Goal: Task Accomplishment & Management: Manage account settings

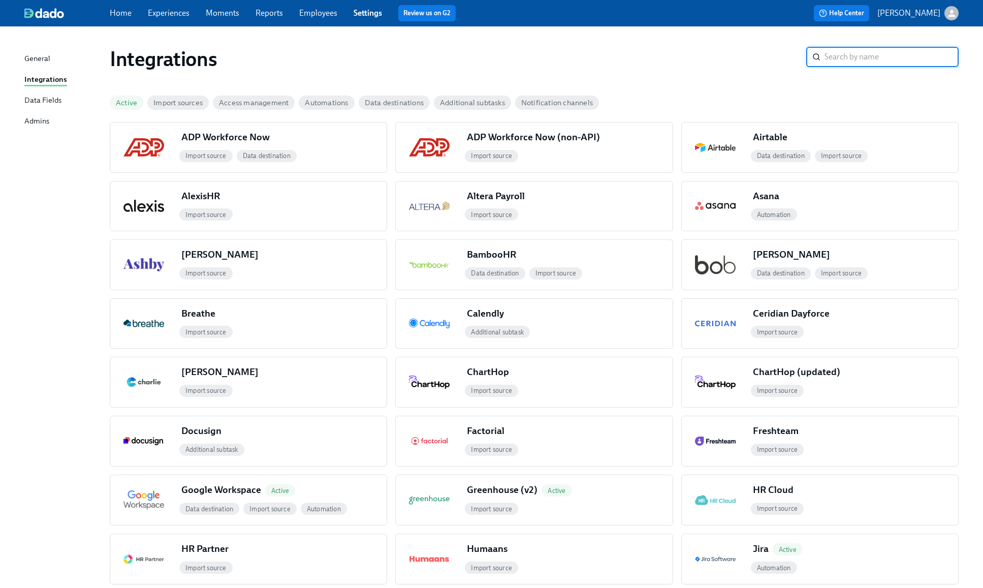
click at [364, 12] on link "Settings" at bounding box center [368, 13] width 28 height 10
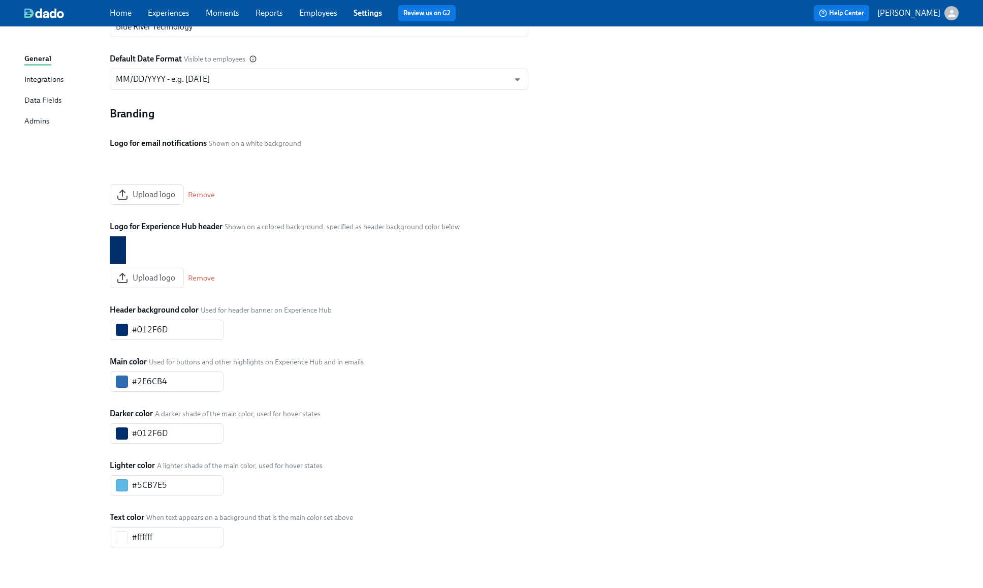
scroll to position [155, 0]
click at [471, 446] on div "Branding Logo for email notifications Shown on a white background Upload logo R…" at bounding box center [319, 326] width 419 height 441
drag, startPoint x: 175, startPoint y: 380, endPoint x: 81, endPoint y: 366, distance: 94.5
click at [83, 369] on div "General Organization Name Visible to employees Blue River Technology ​ Default …" at bounding box center [491, 256] width 934 height 615
paste input "73808B"
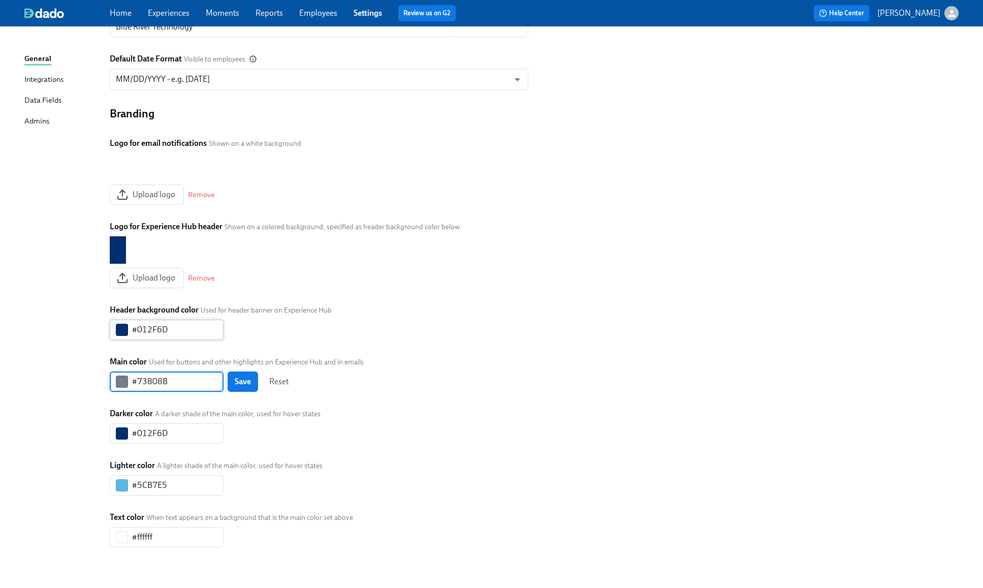
type input "#73808B"
drag, startPoint x: 177, startPoint y: 330, endPoint x: 131, endPoint y: 322, distance: 46.8
click at [104, 321] on div "Organization Name Visible to employees Blue River Technology ​ Default Date For…" at bounding box center [319, 282] width 431 height 574
paste input "73808B"
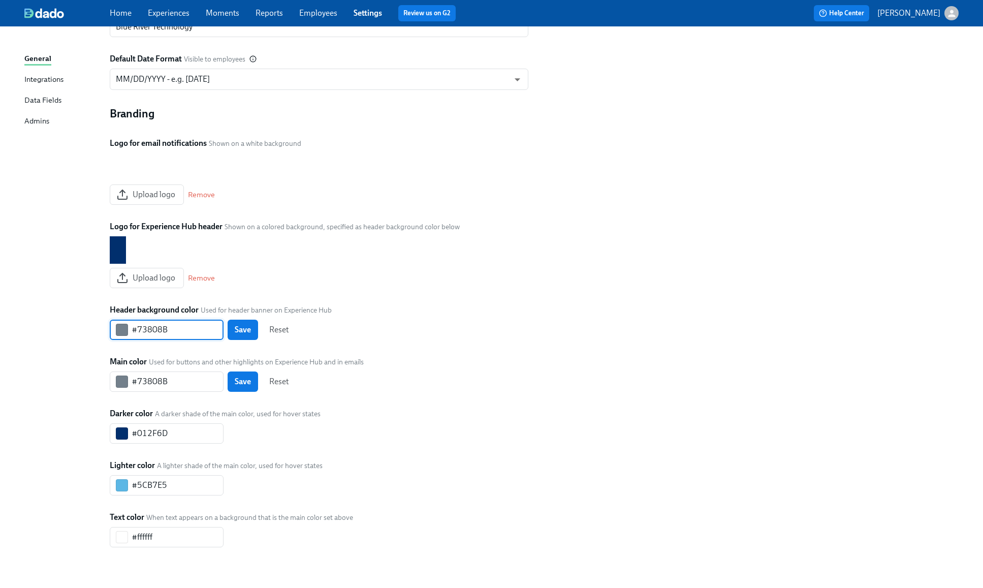
type input "#73808B"
click at [235, 331] on span "Save" at bounding box center [243, 330] width 16 height 10
click at [274, 381] on span "Reset" at bounding box center [278, 381] width 19 height 10
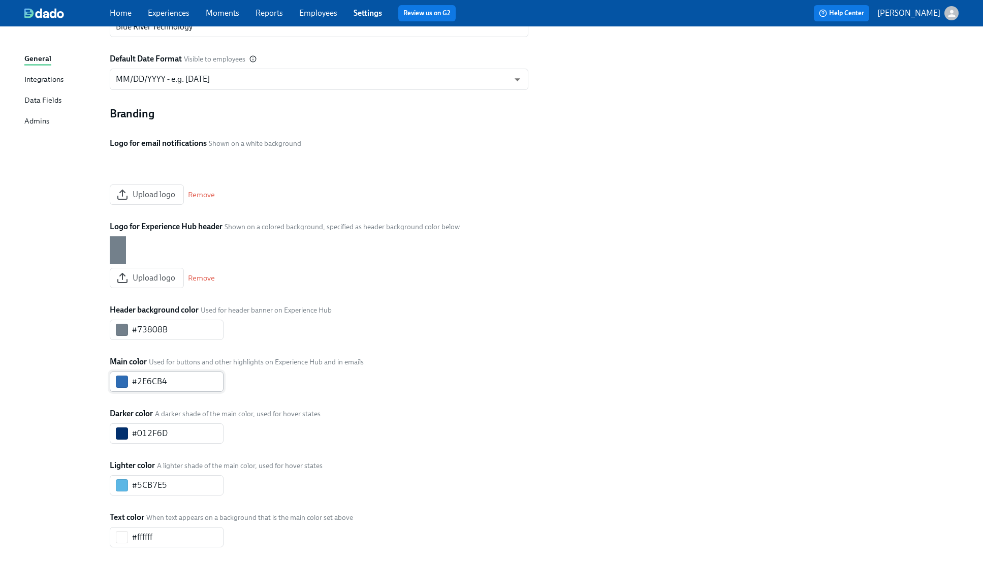
click at [149, 386] on input "#2E6CB4" at bounding box center [177, 381] width 91 height 20
click at [149, 383] on input "#2E6CB4" at bounding box center [177, 381] width 91 height 20
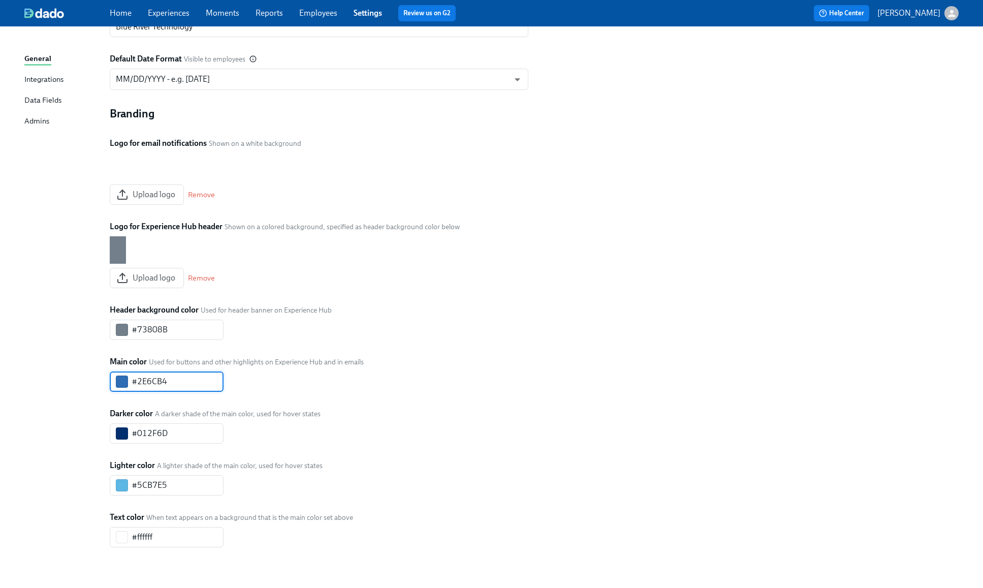
paste input "#012F6D"
drag, startPoint x: 136, startPoint y: 380, endPoint x: 136, endPoint y: 399, distance: 18.8
click at [136, 381] on input "##012F6D" at bounding box center [177, 381] width 91 height 20
click at [237, 380] on span "Save" at bounding box center [243, 381] width 16 height 10
click at [146, 379] on input "#012F6D" at bounding box center [177, 381] width 91 height 20
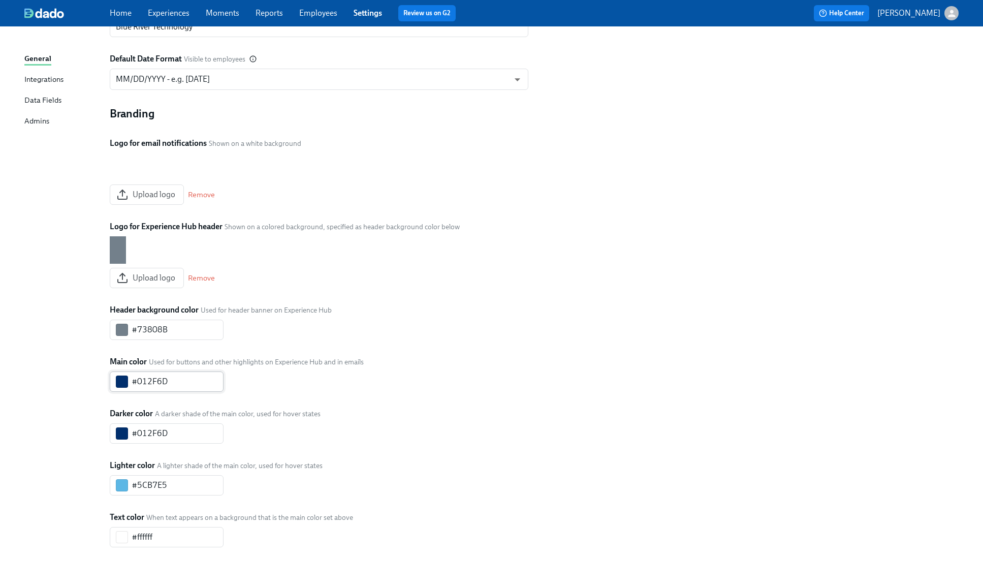
click at [146, 379] on input "#012F6D" at bounding box center [177, 381] width 91 height 20
paste input "2E6CB4"
type input "#2E6CB4"
click at [235, 379] on span "Save" at bounding box center [243, 381] width 16 height 10
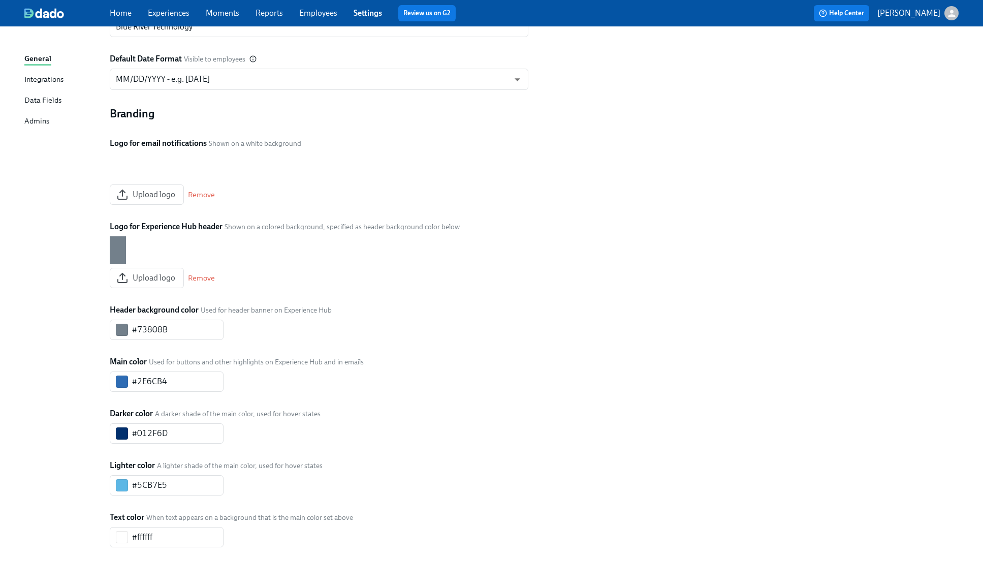
click at [341, 462] on div "Branding Logo for email notifications Shown on a white background Upload logo R…" at bounding box center [319, 326] width 419 height 441
click at [122, 16] on link "Home" at bounding box center [121, 13] width 22 height 10
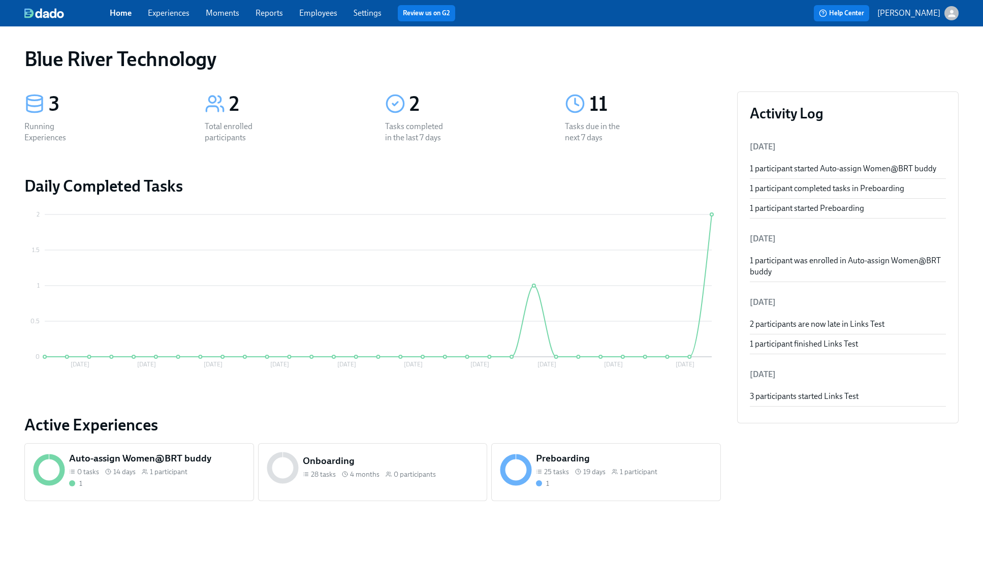
click at [161, 10] on link "Experiences" at bounding box center [169, 13] width 42 height 10
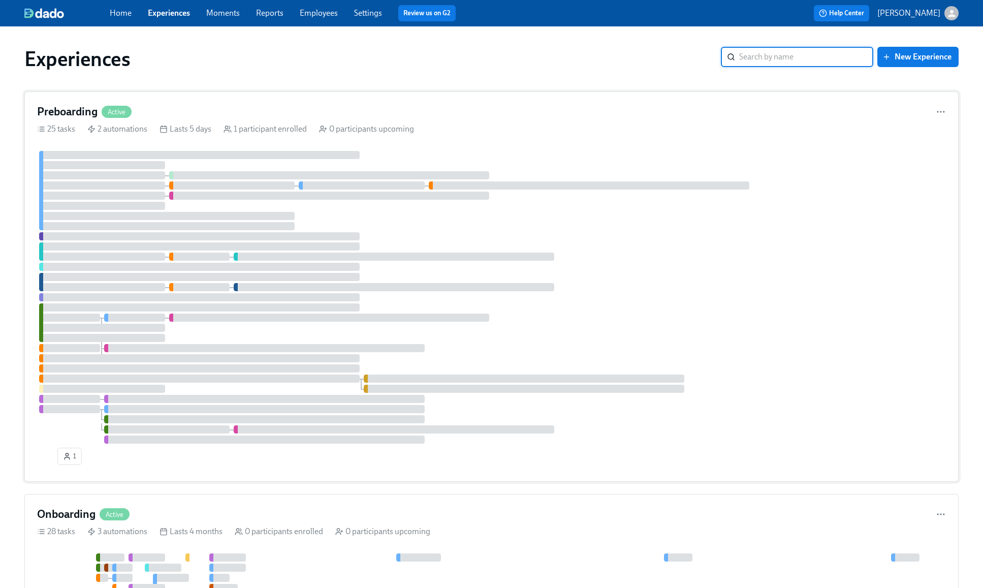
click at [416, 138] on div "Preboarding Active 25 tasks 2 automations Lasts 5 days 1 participant enrolled 0…" at bounding box center [491, 286] width 934 height 390
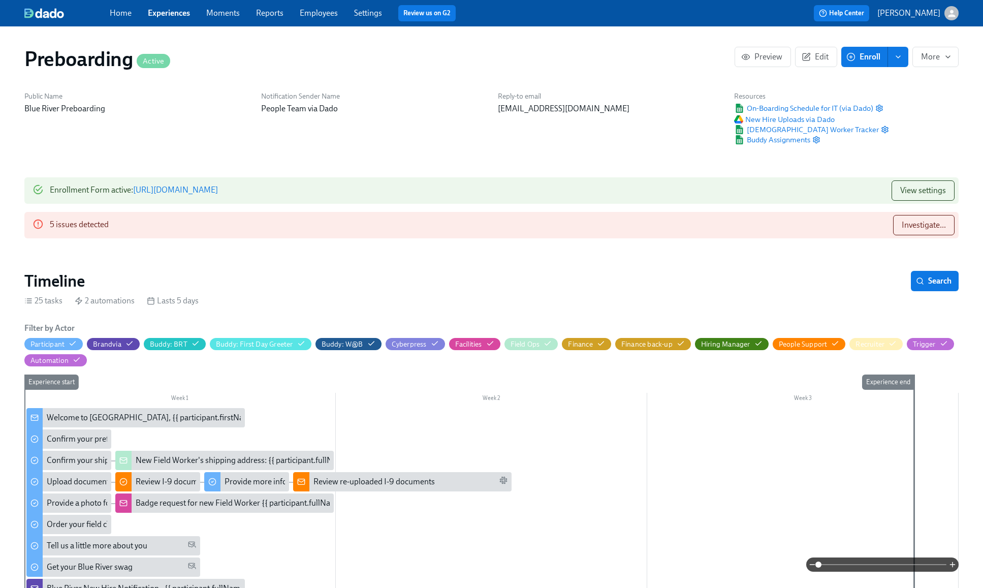
click at [131, 12] on div "Home Experiences Moments Reports Employees Settings Review us on G2" at bounding box center [322, 13] width 425 height 16
click at [127, 16] on link "Home" at bounding box center [121, 13] width 22 height 10
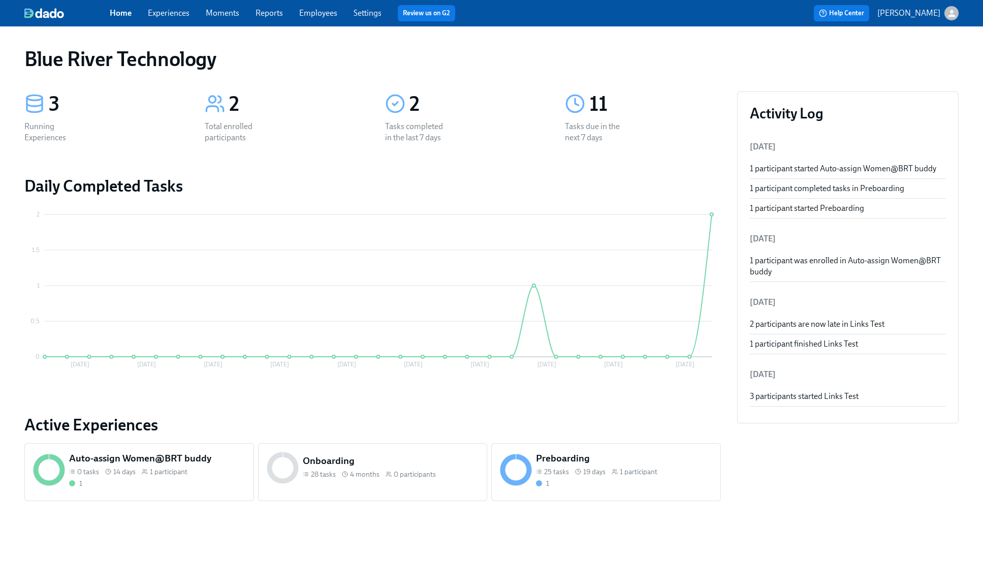
click at [371, 16] on link "Settings" at bounding box center [368, 13] width 28 height 10
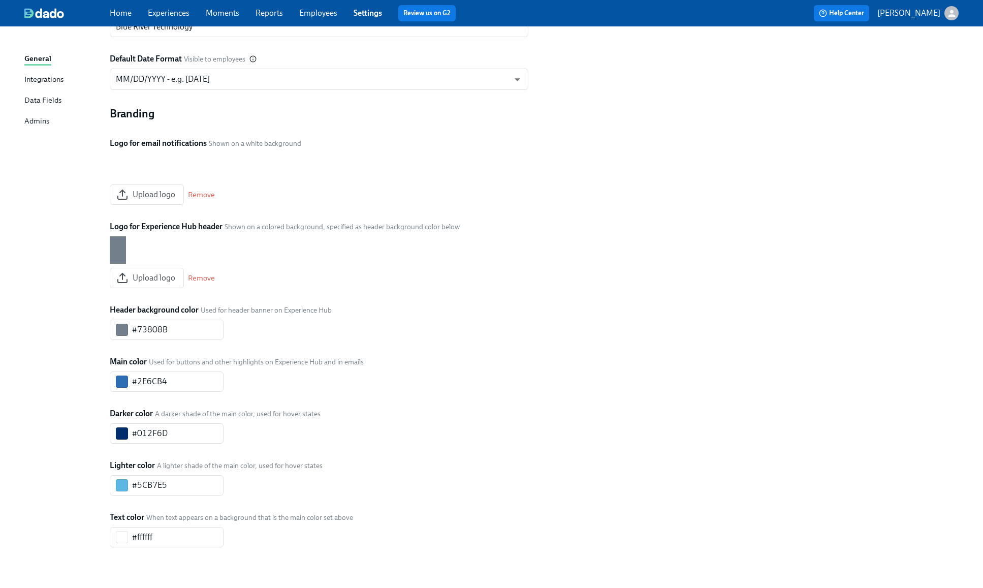
scroll to position [155, 0]
